Goal: Download file/media

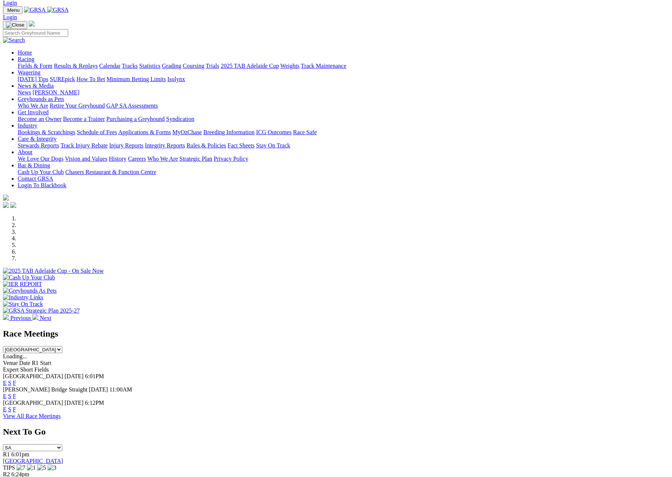
scroll to position [22, 0]
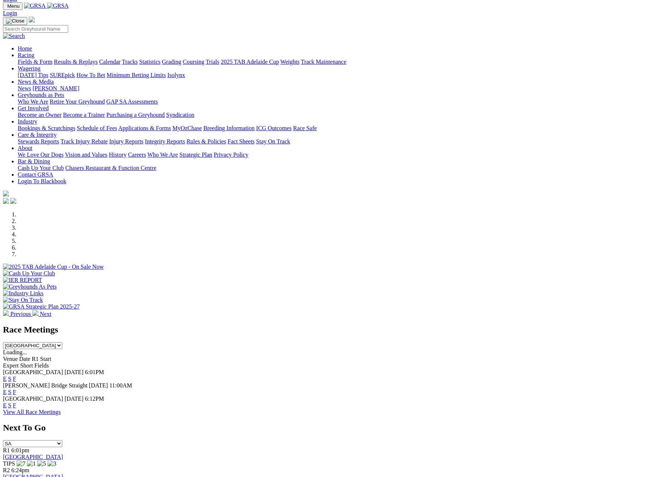
click at [16, 389] on link "F" at bounding box center [14, 392] width 3 height 6
click at [16, 402] on link "F" at bounding box center [14, 405] width 3 height 6
click at [62, 342] on select "South Australia New South Wales Northern Territory Queensland Tasmania Victoria…" at bounding box center [32, 345] width 59 height 7
select select "QLD"
click at [62, 342] on select "South Australia New South Wales Northern Territory Queensland Tasmania Victoria…" at bounding box center [32, 345] width 59 height 7
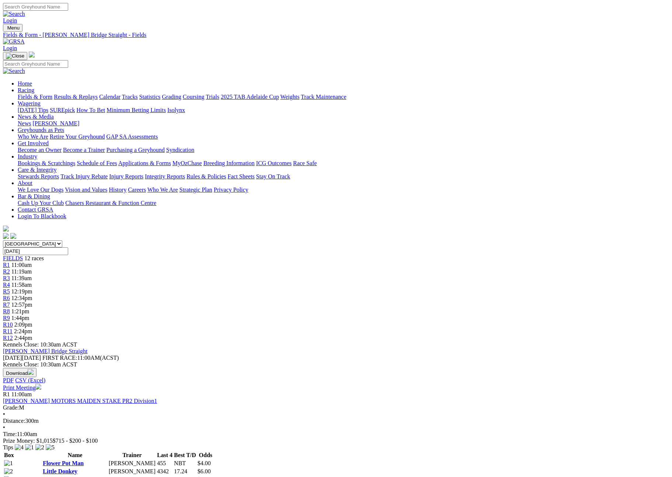
click at [36, 368] on button "Download" at bounding box center [20, 372] width 34 height 9
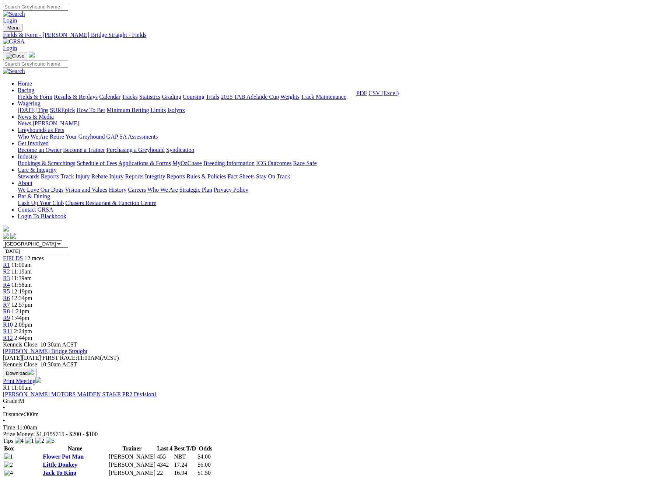
click at [399, 96] on link "CSV (Excel)" at bounding box center [384, 93] width 30 height 6
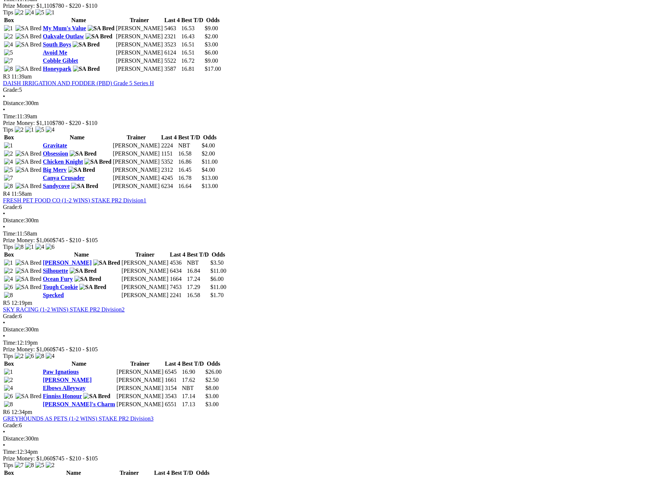
scroll to position [27, 0]
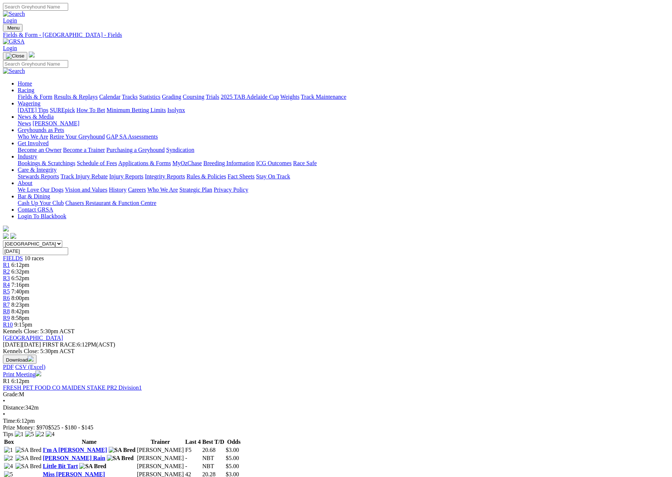
click at [36, 355] on button "Download" at bounding box center [20, 359] width 34 height 9
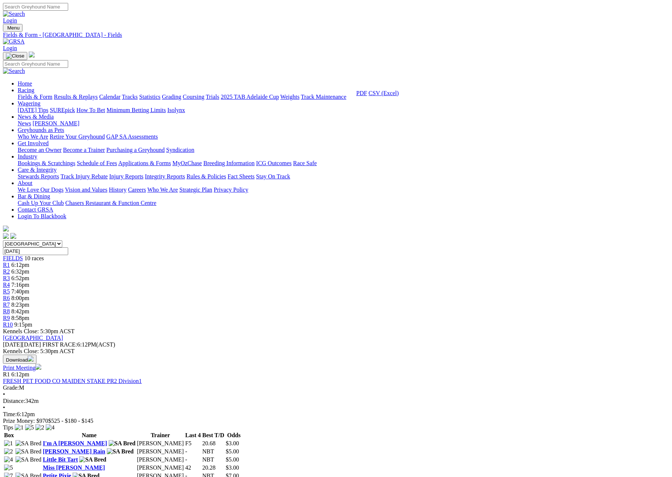
click at [399, 96] on link "CSV (Excel)" at bounding box center [384, 93] width 30 height 6
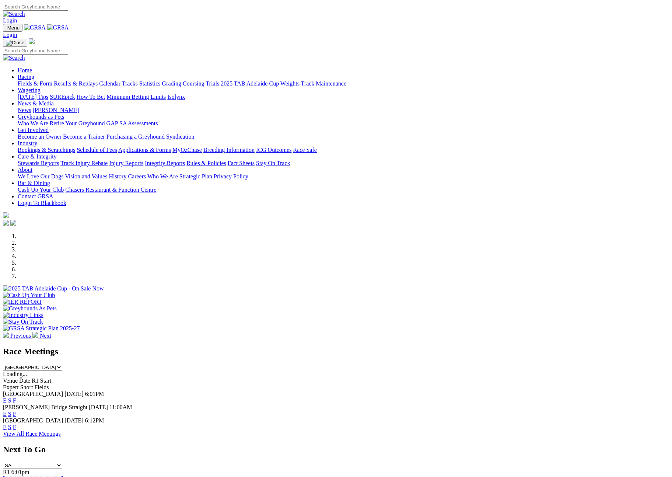
scroll to position [22, 0]
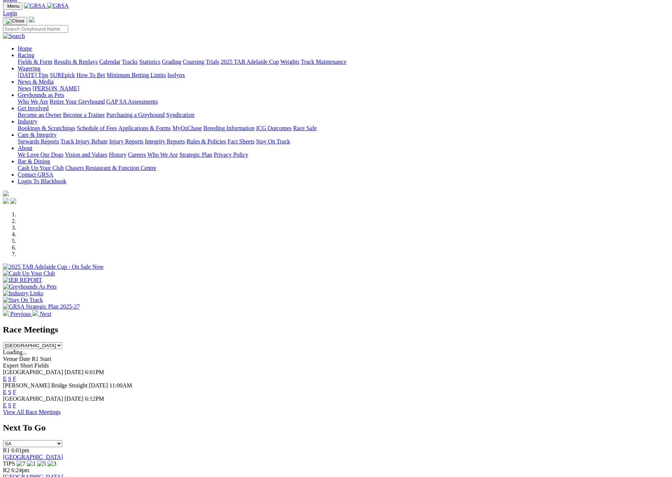
click at [62, 342] on select "South Australia New South Wales Northern Territory Queensland Tasmania Victoria…" at bounding box center [32, 345] width 59 height 7
click at [16, 389] on link "F" at bounding box center [14, 392] width 3 height 6
click at [16, 402] on link "F" at bounding box center [14, 405] width 3 height 6
click at [62, 342] on select "South Australia New South Wales Northern Territory Queensland Tasmania Victoria…" at bounding box center [32, 345] width 59 height 7
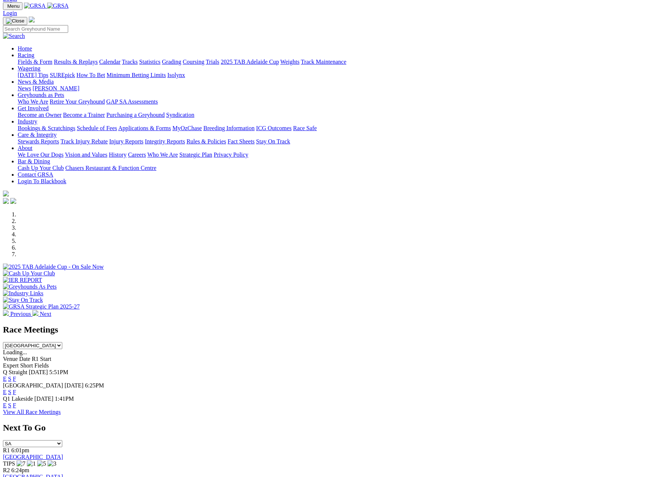
select select "NSW"
click at [62, 342] on select "South Australia New South Wales Northern Territory Queensland Tasmania Victoria…" at bounding box center [32, 345] width 59 height 7
click at [61, 442] on link "View All Race Meetings" at bounding box center [32, 438] width 58 height 6
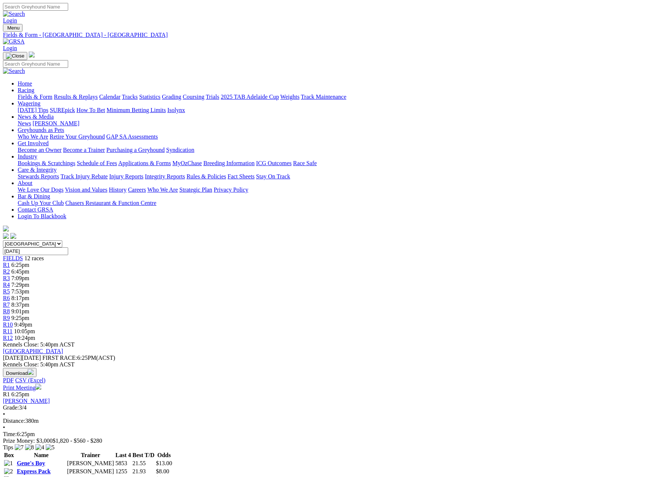
click at [36, 368] on button "Download" at bounding box center [20, 372] width 34 height 9
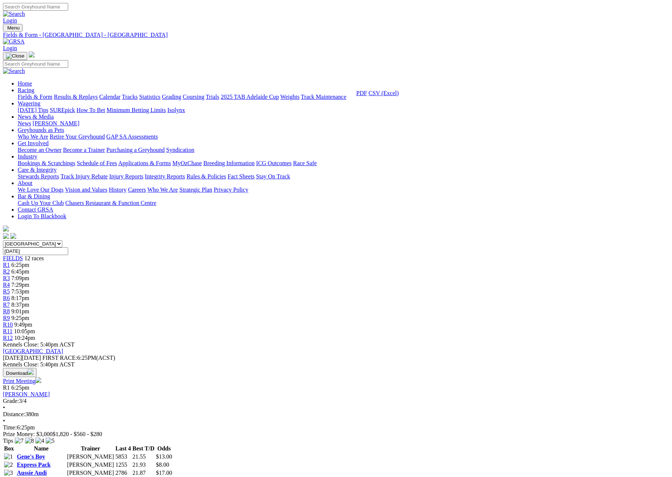
click at [399, 96] on link "CSV (Excel)" at bounding box center [384, 93] width 30 height 6
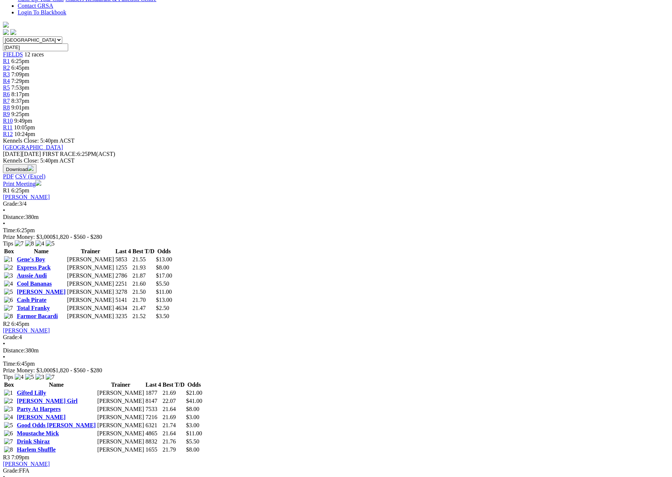
scroll to position [731, 0]
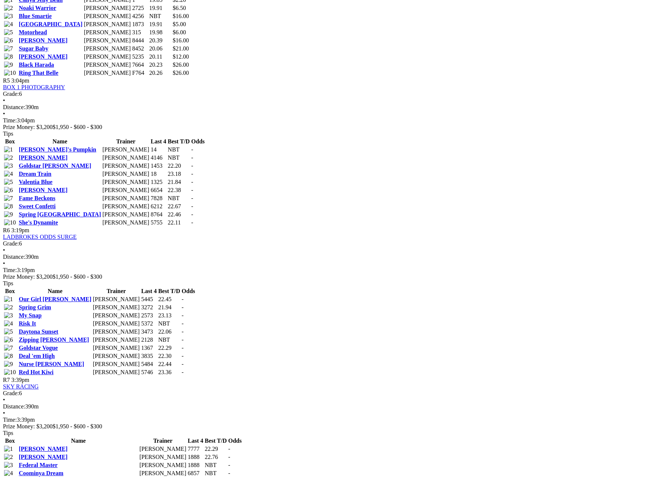
scroll to position [899, 0]
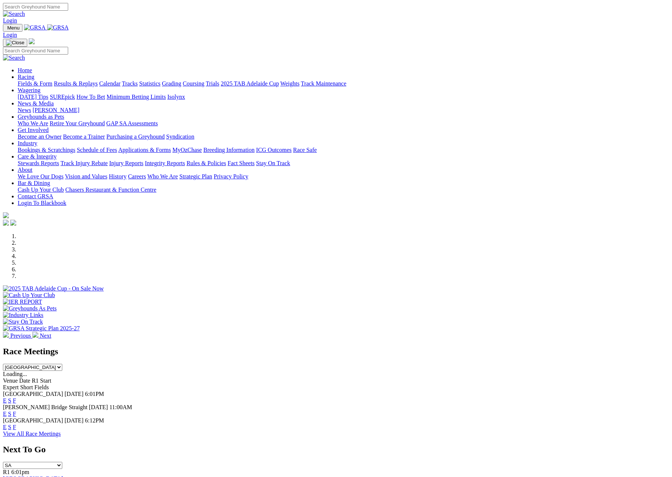
select select "[GEOGRAPHIC_DATA]"
